Goal: Contribute content

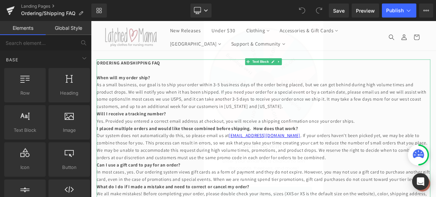
scroll to position [2, 0]
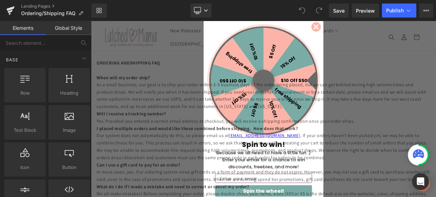
click at [367, 31] on circle "Close dialog" at bounding box center [368, 28] width 12 height 12
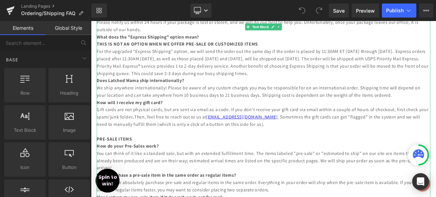
scroll to position [275, 0]
click at [384, 62] on p "For the upgraded “Express Shipping” option, we will send the order out the same…" at bounding box center [303, 72] width 411 height 36
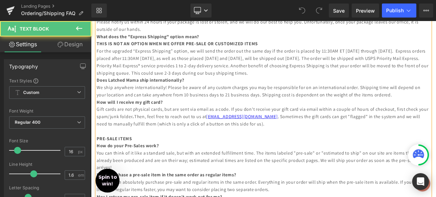
click at [384, 63] on p "For the upgraded “Express Shipping” option, we will send the order out the same…" at bounding box center [303, 72] width 411 height 36
click at [139, 70] on p "For the upgraded “Express Shipping” option, we will send the order out the same…" at bounding box center [303, 72] width 411 height 36
click at [301, 70] on p "For the upgraded “Express Shipping” option, we will send the order out the same…" at bounding box center [303, 72] width 411 height 36
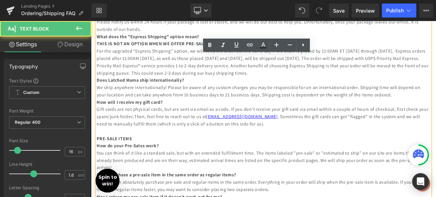
click at [323, 88] on p "For the upgraded “Express Shipping” option, we will send the order out the same…" at bounding box center [303, 72] width 411 height 36
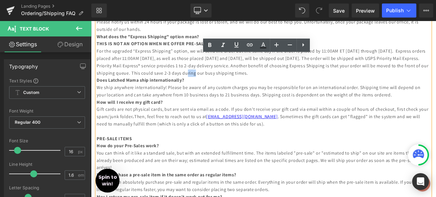
drag, startPoint x: 219, startPoint y: 89, endPoint x: 210, endPoint y: 91, distance: 9.6
click at [210, 89] on p "For the upgraded “Express Shipping” option, we will send the order out the same…" at bounding box center [303, 72] width 411 height 36
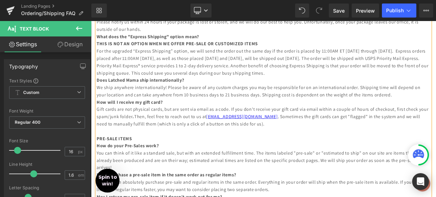
click at [348, 85] on p "For the upgraded “Express Shipping” option, we will send the order out the same…" at bounding box center [303, 72] width 411 height 36
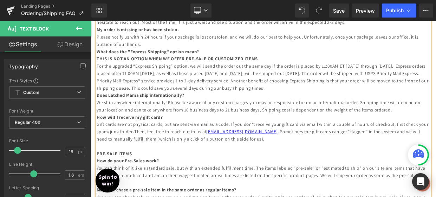
scroll to position [255, 0]
click at [385, 82] on p "For the upgraded “Express Shipping” option, we will send the order out the same…" at bounding box center [303, 92] width 411 height 36
click at [142, 91] on p "For the upgraded “Express Shipping” option, we will send the order out the same…" at bounding box center [303, 92] width 411 height 36
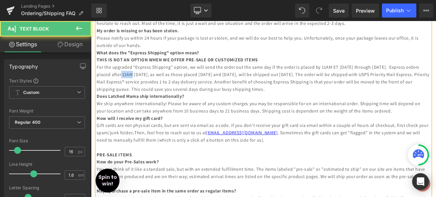
drag, startPoint x: 142, startPoint y: 90, endPoint x: 128, endPoint y: 91, distance: 13.7
click at [128, 91] on p "For the upgraded “Express Shipping” option, we will send the order out the same…" at bounding box center [303, 92] width 411 height 36
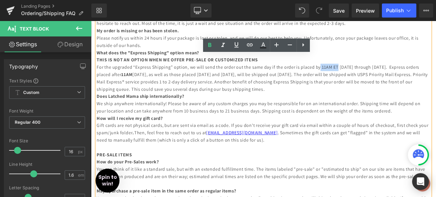
drag, startPoint x: 394, startPoint y: 82, endPoint x: 372, endPoint y: 82, distance: 21.8
click at [372, 82] on p "For the upgraded “Express Shipping” option, we will send the order out the same…" at bounding box center [303, 92] width 411 height 36
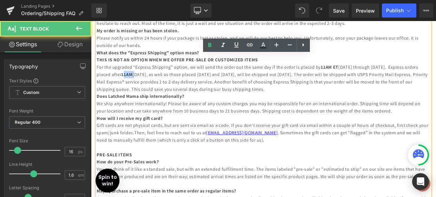
drag, startPoint x: 146, startPoint y: 92, endPoint x: 130, endPoint y: 92, distance: 16.5
click at [130, 92] on p "For the upgraded “Express Shipping” option, we will send the order out the same…" at bounding box center [303, 92] width 411 height 36
drag, startPoint x: 147, startPoint y: 91, endPoint x: 129, endPoint y: 92, distance: 17.6
click at [129, 92] on p "For the upgraded “Express Shipping” option, we will send the order out the same…" at bounding box center [303, 92] width 411 height 36
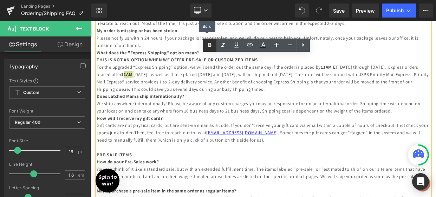
click at [207, 50] on link at bounding box center [209, 45] width 13 height 13
click at [365, 92] on p "For the upgraded “Express Shipping” option, we will send the order out the same…" at bounding box center [303, 92] width 411 height 36
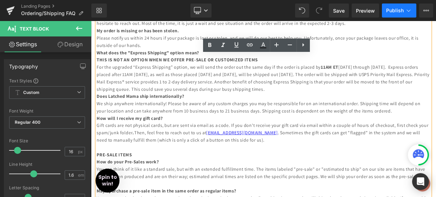
click at [394, 9] on span "Publish" at bounding box center [395, 11] width 18 height 6
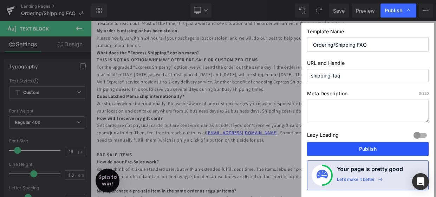
click at [365, 147] on button "Publish" at bounding box center [367, 149] width 121 height 14
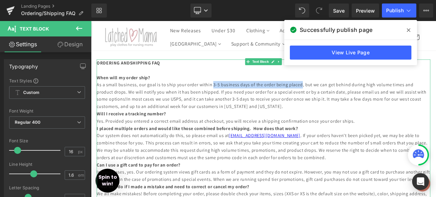
drag, startPoint x: 350, startPoint y: 101, endPoint x: 240, endPoint y: 104, distance: 109.5
click at [240, 104] on p "As a small business, our goal is to ship your order within 3-5 business days of…" at bounding box center [303, 113] width 411 height 36
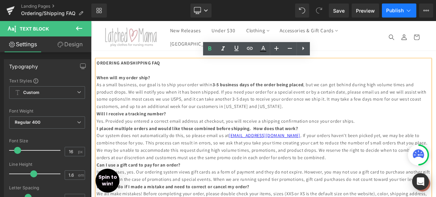
click at [396, 9] on span "Publish" at bounding box center [395, 11] width 18 height 6
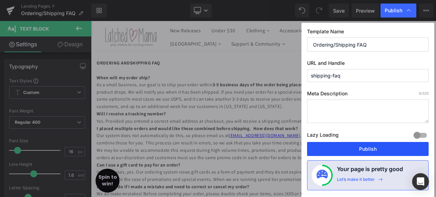
click at [359, 150] on button "Publish" at bounding box center [367, 149] width 121 height 14
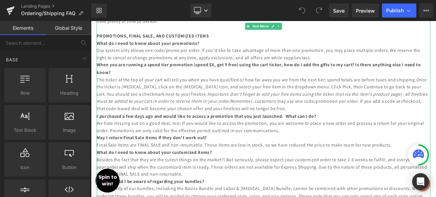
scroll to position [510, 0]
click at [435, 101] on span "Once the ticker is [MEDICAL_DATA], click on the [MEDICAL_DATA] icon, and select…" at bounding box center [301, 101] width 406 height 25
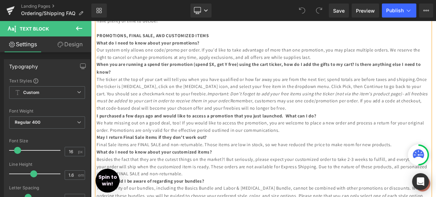
click at [435, 101] on span "Once the ticker is [MEDICAL_DATA], click on the [MEDICAL_DATA] icon, and select…" at bounding box center [301, 101] width 406 height 25
click at [353, 132] on span "Remember, customers may use one code/promotion per order. If you add a code at …" at bounding box center [301, 124] width 407 height 16
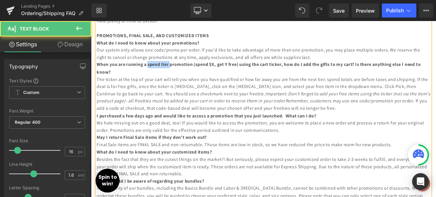
drag, startPoint x: 199, startPoint y: 84, endPoint x: 168, endPoint y: 84, distance: 30.9
click at [168, 84] on strong "When you are running a spend tier promotion (spend $X, get Y free) using the ca…" at bounding box center [297, 79] width 399 height 16
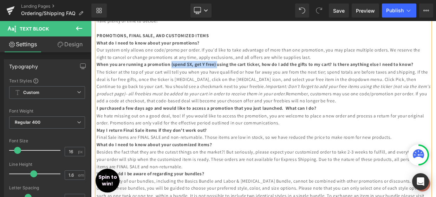
drag, startPoint x: 263, startPoint y: 83, endPoint x: 200, endPoint y: 86, distance: 63.6
click at [200, 79] on p "When you are running a promotion (spend $X, get Y free) using the cart ticker, …" at bounding box center [303, 74] width 411 height 9
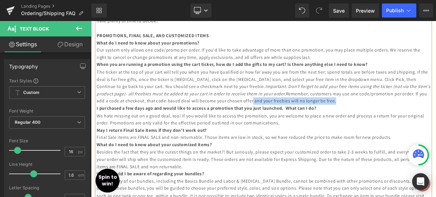
drag, startPoint x: 357, startPoint y: 127, endPoint x: 253, endPoint y: 128, distance: 104.2
click at [253, 124] on p "The ticker at the top of your cart will tell you when you have qualified or how…" at bounding box center [303, 101] width 411 height 45
click at [291, 124] on span "Remember, customers may use one code/promotion per order. If you add a code at …" at bounding box center [301, 115] width 407 height 16
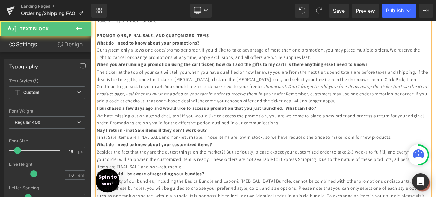
click at [364, 124] on p "The ticker at the top of your cart will tell you when you have qualified or how…" at bounding box center [303, 101] width 411 height 45
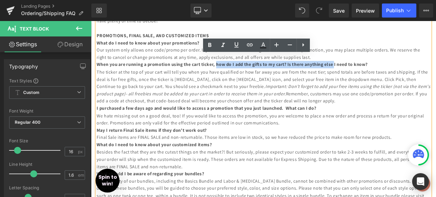
drag, startPoint x: 423, startPoint y: 81, endPoint x: 260, endPoint y: 83, distance: 162.2
click at [260, 78] on strong "When you are running a promotion using the cart ticker, how do I add the gifts …" at bounding box center [264, 74] width 333 height 7
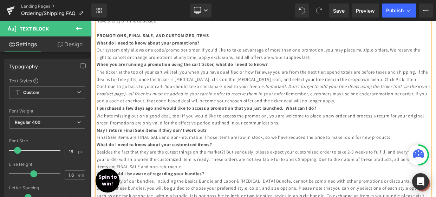
click at [359, 124] on p "The ticker at the top of your cart will tell you when you have qualified or how…" at bounding box center [303, 101] width 411 height 45
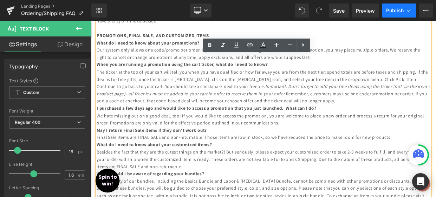
click at [397, 11] on span "Publish" at bounding box center [395, 11] width 18 height 6
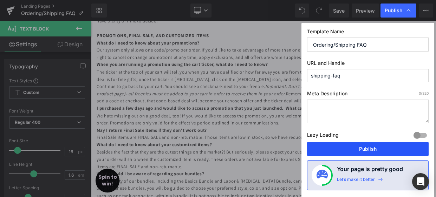
click at [367, 152] on button "Publish" at bounding box center [367, 149] width 121 height 14
